Goal: Information Seeking & Learning: Learn about a topic

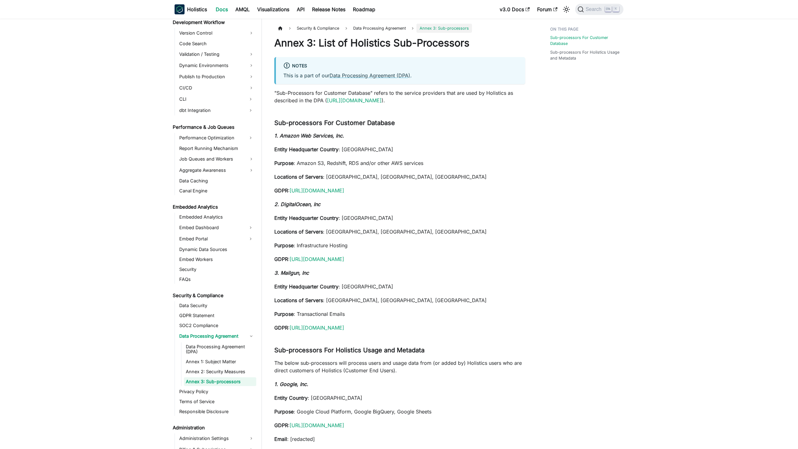
scroll to position [500, 0]
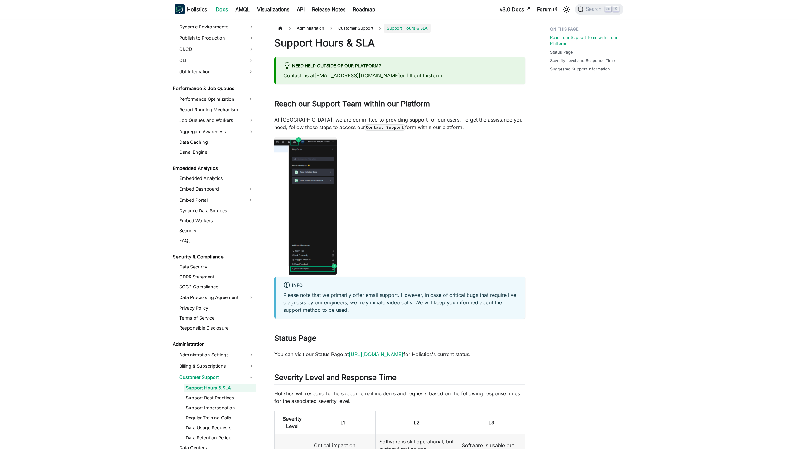
scroll to position [545, 0]
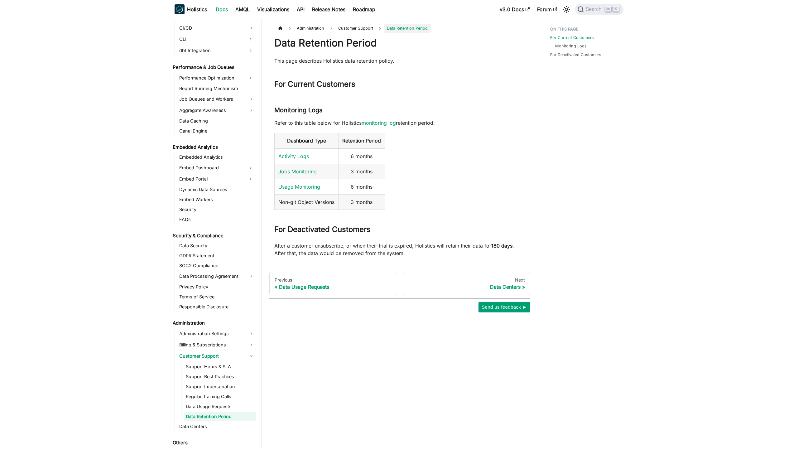
scroll to position [560, 0]
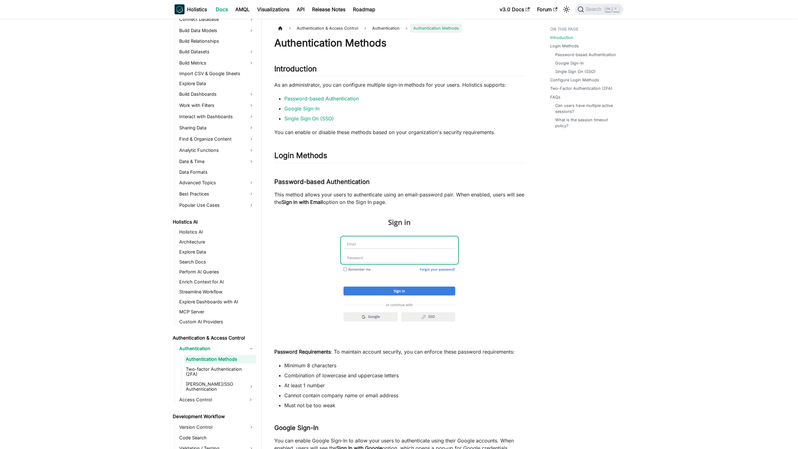
scroll to position [124, 0]
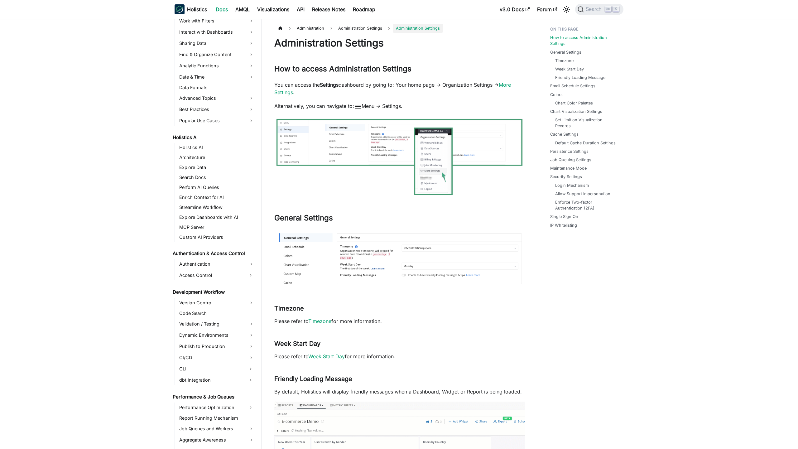
scroll to position [523, 0]
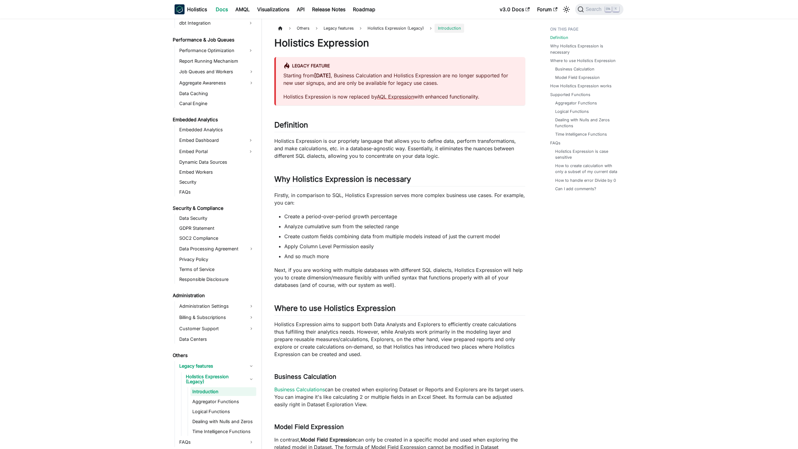
scroll to position [565, 0]
